Goal: Task Accomplishment & Management: Manage account settings

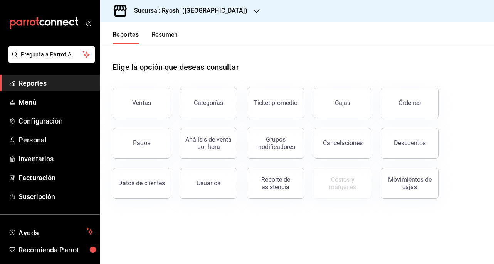
click at [22, 105] on span "Menú" at bounding box center [56, 102] width 75 height 10
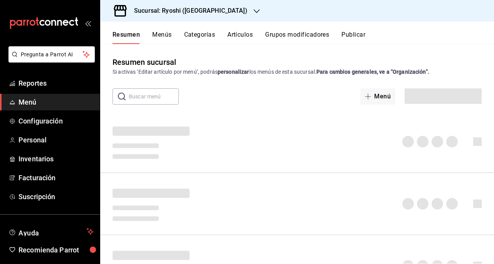
click at [47, 123] on span "Configuración" at bounding box center [56, 121] width 75 height 10
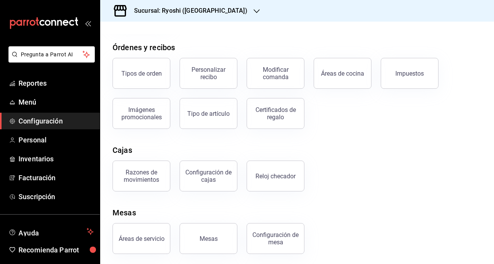
scroll to position [127, 0]
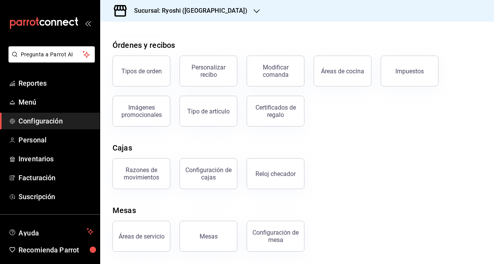
click at [25, 105] on span "Menú" at bounding box center [56, 102] width 75 height 10
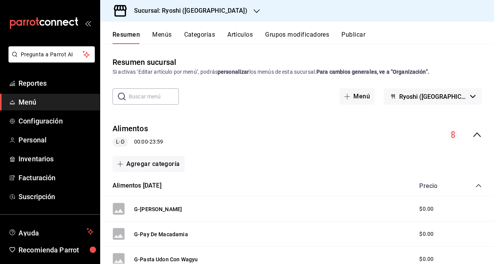
click at [238, 39] on button "Artículos" at bounding box center [240, 37] width 25 height 13
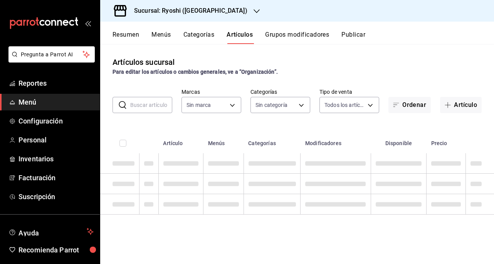
type input "26ca50e5-a845-484f-a54e-8a4432b79f59,e80bf875-3c9c-4ad9-8c6a-14c8262011fc"
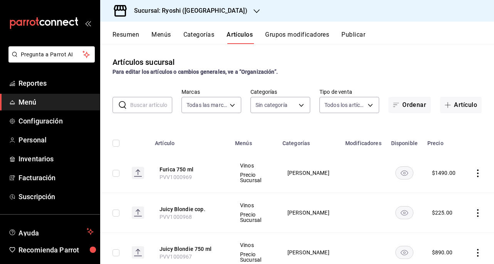
type input "983ebb25-c6d8-4647-898b-43e41473272b,b131aea8-f4fd-49fb-a6b3-d2f44229a596,2a94f…"
click at [299, 105] on body "Pregunta a Parrot AI Reportes Menú Configuración Personal Inventarios Facturaci…" at bounding box center [247, 132] width 494 height 264
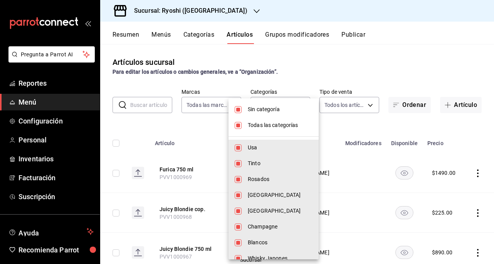
click at [239, 111] on input "checkbox" at bounding box center [238, 109] width 7 height 7
checkbox input "false"
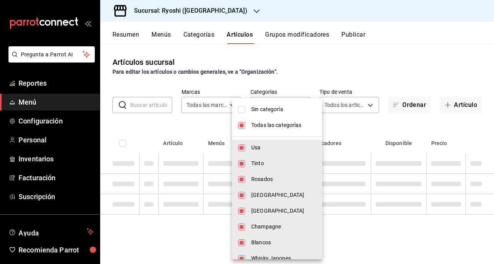
click at [241, 127] on input "checkbox" at bounding box center [241, 125] width 7 height 7
checkbox input "false"
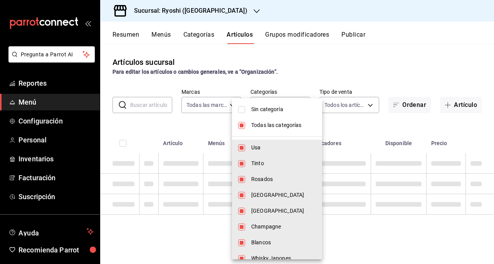
checkbox input "false"
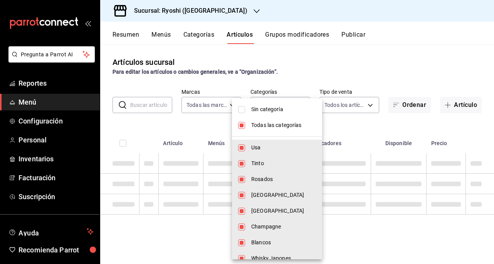
checkbox input "false"
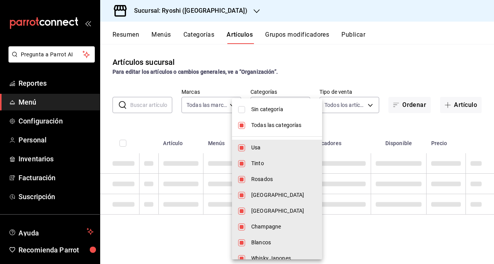
checkbox input "false"
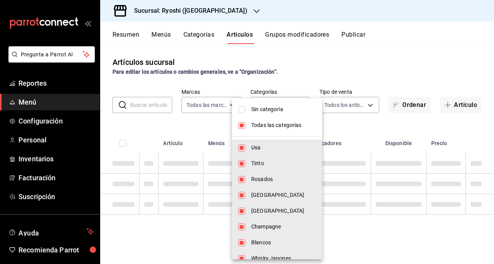
checkbox input "false"
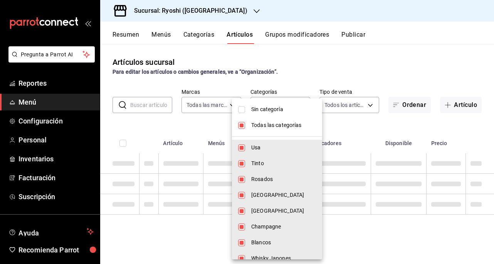
checkbox input "false"
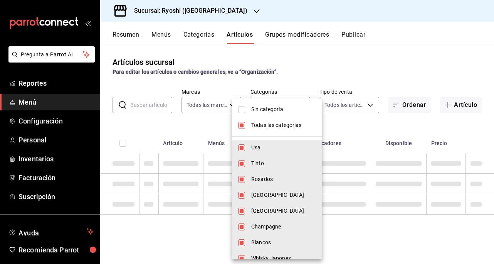
checkbox input "false"
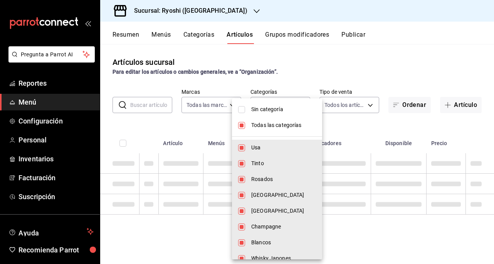
checkbox input "false"
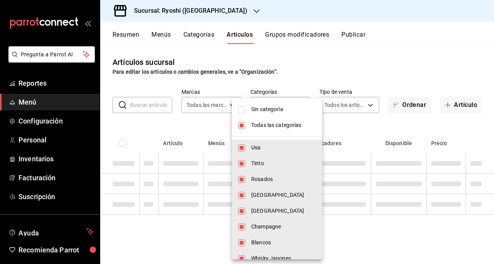
checkbox input "false"
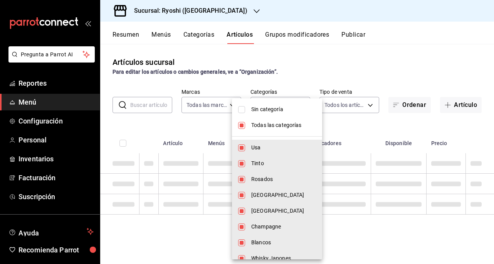
checkbox input "false"
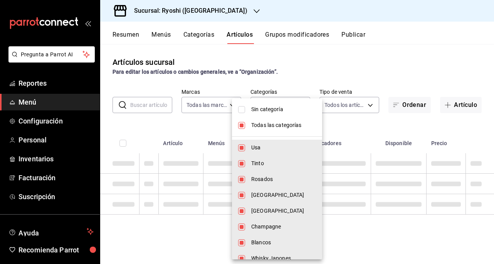
checkbox input "false"
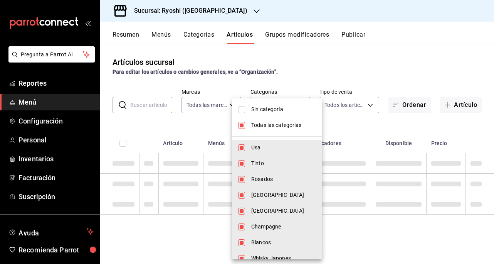
checkbox input "false"
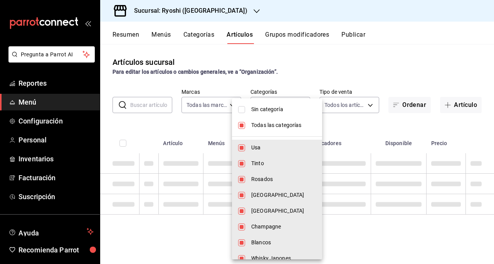
checkbox input "false"
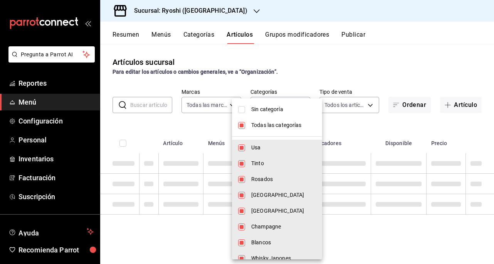
checkbox input "false"
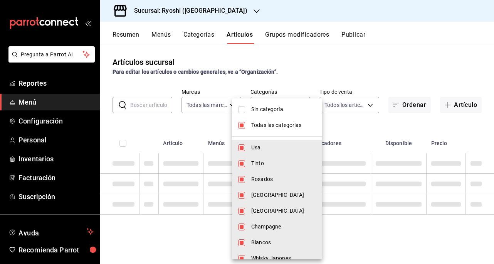
checkbox input "false"
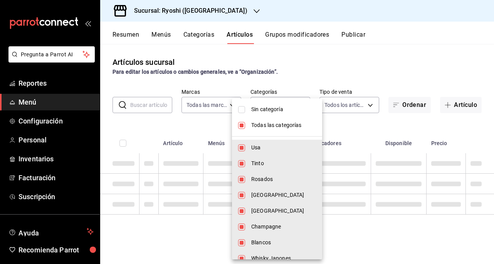
checkbox input "false"
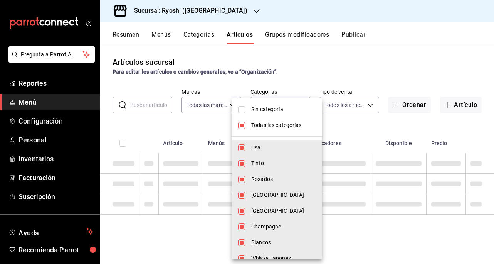
checkbox input "false"
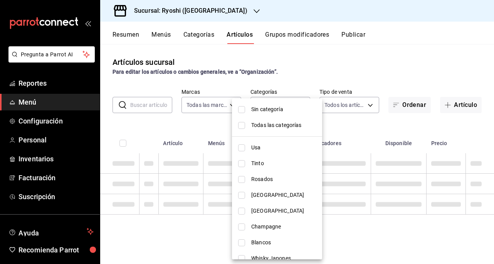
click at [327, 66] on div at bounding box center [247, 132] width 494 height 264
